Goal: Find specific page/section: Find specific page/section

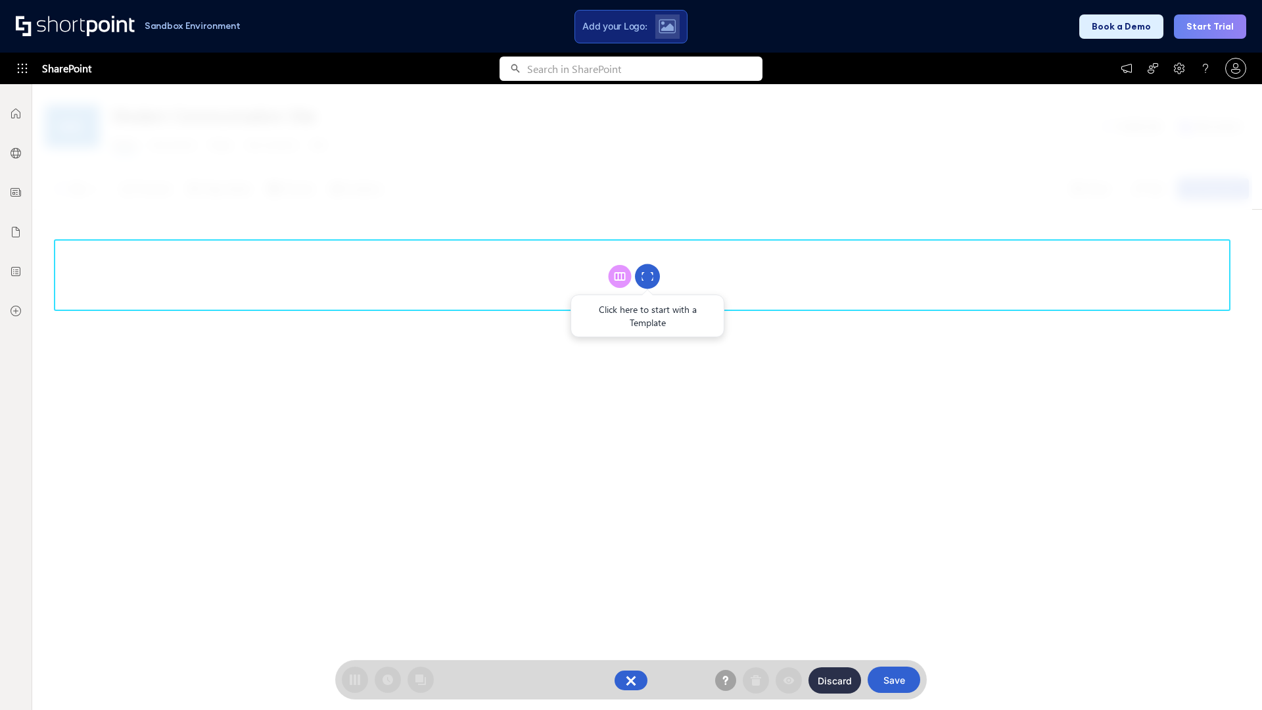
click at [647, 276] on circle at bounding box center [647, 276] width 25 height 25
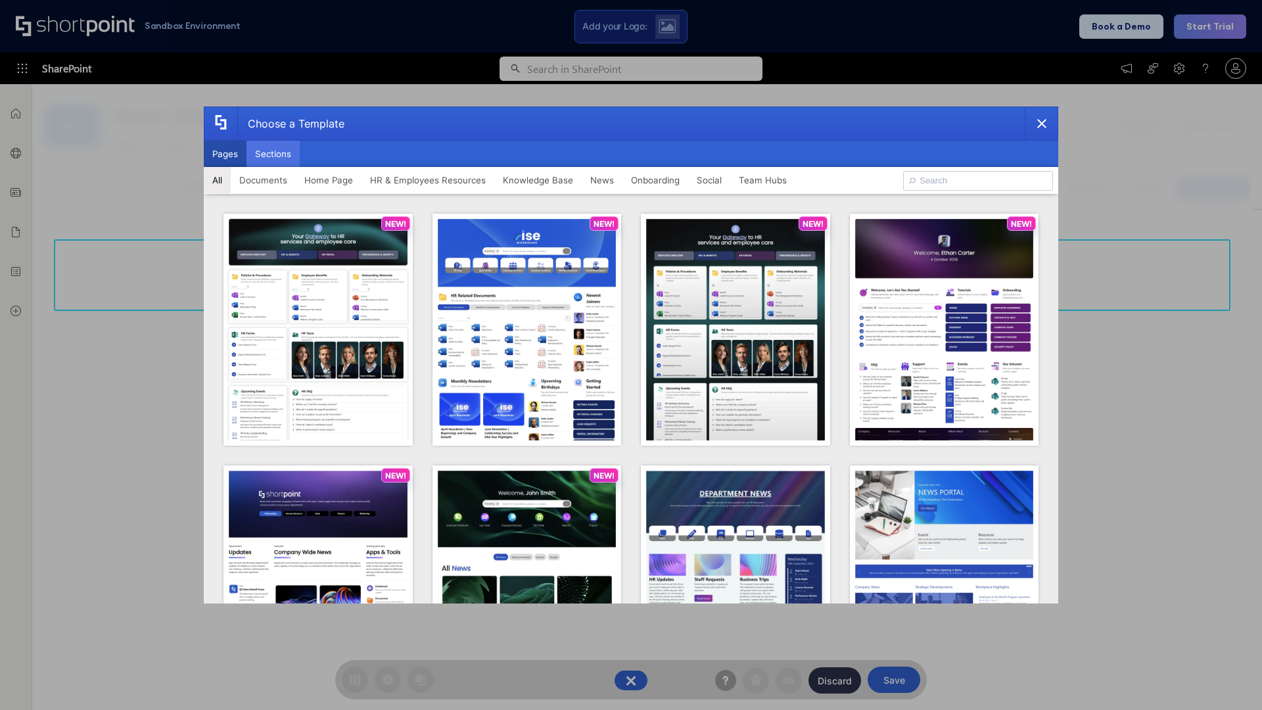
click at [273, 154] on button "Sections" at bounding box center [272, 154] width 53 height 26
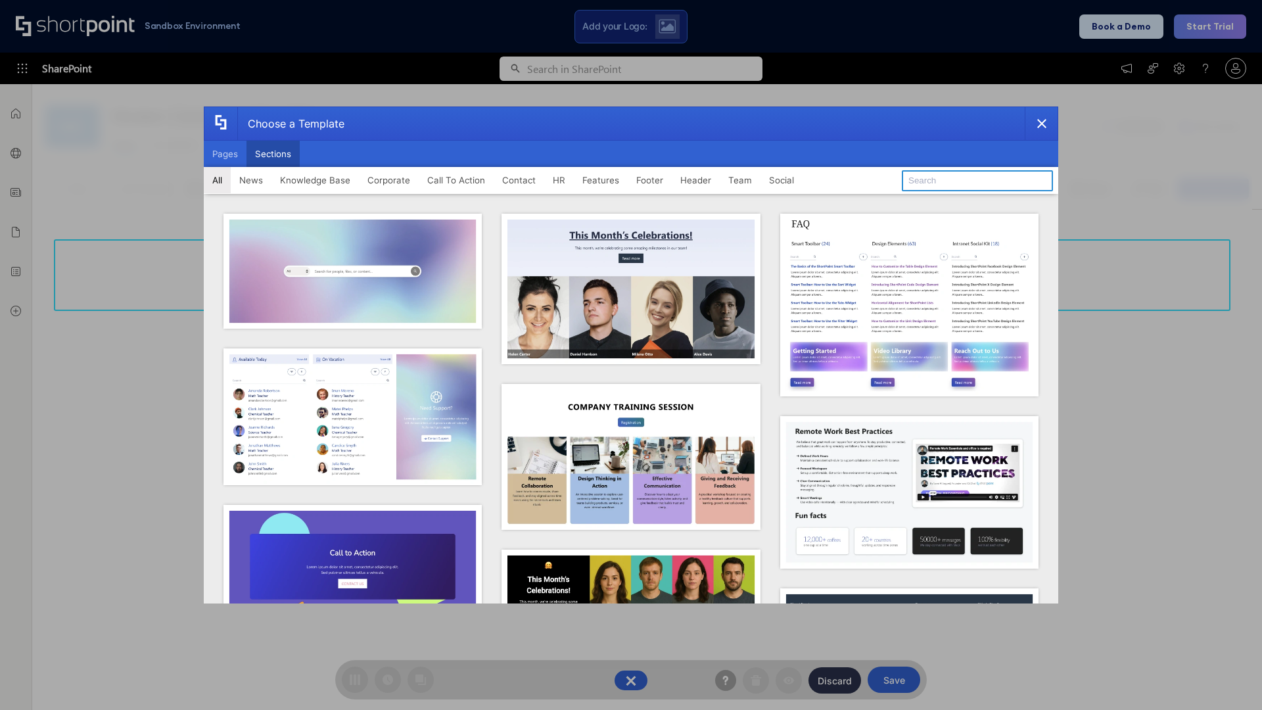
type input "Features Kit 3"
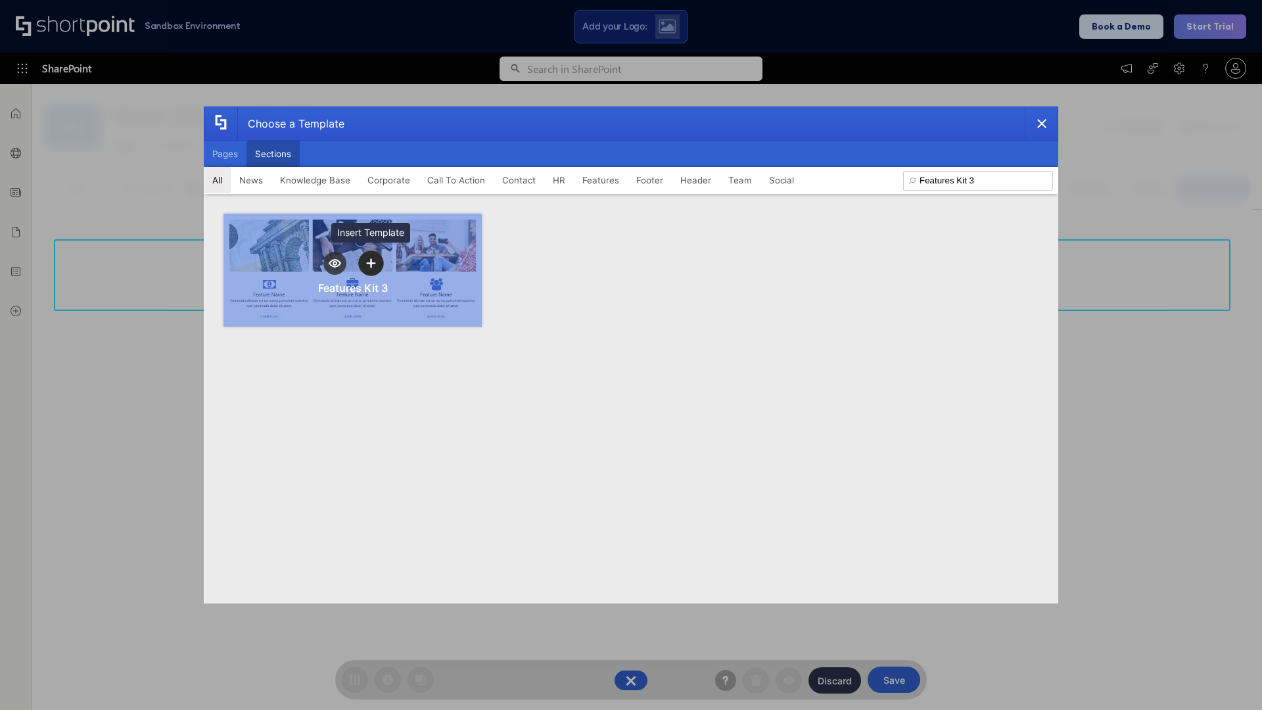
click at [371, 263] on icon "template selector" at bounding box center [370, 263] width 9 height 9
